Goal: Task Accomplishment & Management: Use online tool/utility

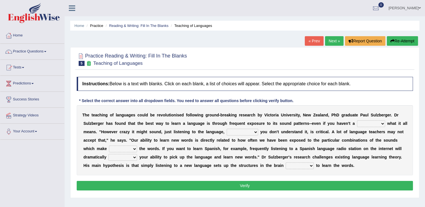
click at [357, 123] on select "dew claw clue due" at bounding box center [371, 123] width 28 height 7
select select "due"
click at [357, 120] on select "dew claw clue due" at bounding box center [371, 123] width 28 height 7
click at [226, 131] on select "but also all together even though if so" at bounding box center [241, 132] width 31 height 7
select select "but also"
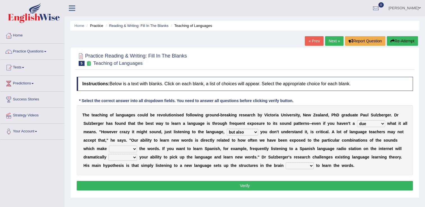
click at [226, 129] on select "but also all together even though if so" at bounding box center [241, 132] width 31 height 7
click at [137, 146] on select "down up of on" at bounding box center [123, 149] width 28 height 7
select select "of"
click at [137, 146] on select "down up of on" at bounding box center [123, 149] width 28 height 7
click at [137, 154] on select "evaluate exaggerate describe boost" at bounding box center [122, 157] width 29 height 7
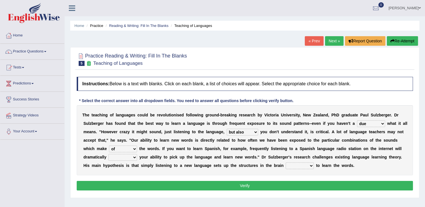
select select "evaluate"
click at [137, 154] on select "evaluate exaggerate describe boost" at bounding box center [122, 157] width 29 height 7
click at [285, 164] on select "requiring required directed to require" at bounding box center [299, 165] width 28 height 7
select select "required"
click at [285, 162] on select "requiring required directed to require" at bounding box center [299, 165] width 28 height 7
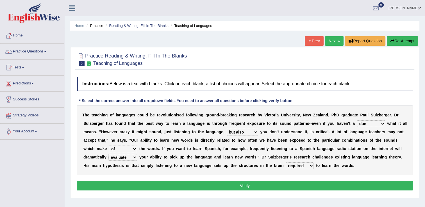
click at [189, 182] on button "Verify" at bounding box center [245, 186] width 336 height 10
